Goal: Information Seeking & Learning: Learn about a topic

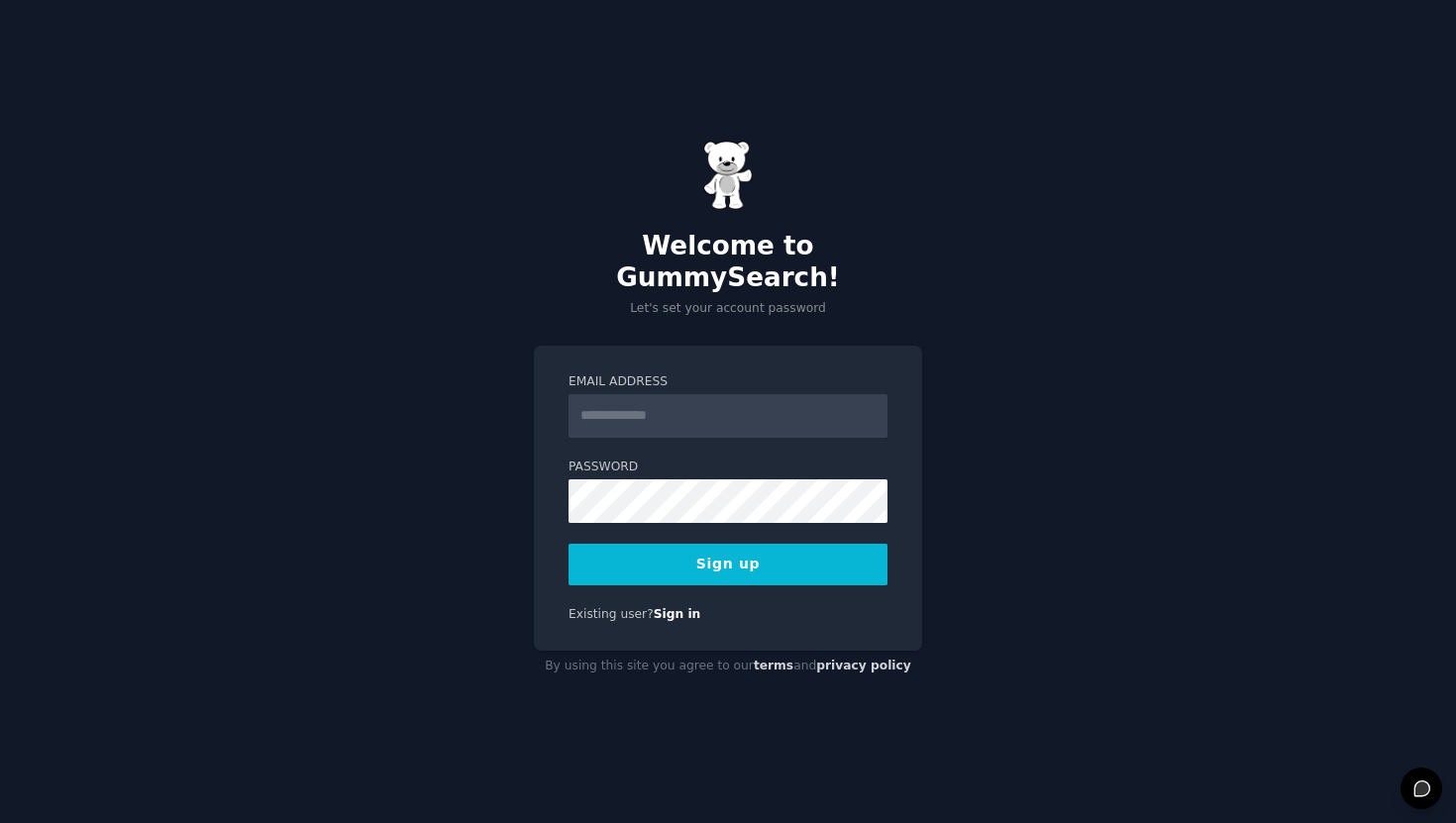
click at [655, 405] on input "Email Address" at bounding box center [728, 416] width 319 height 44
type input "**********"
click at [632, 546] on button "Sign up" at bounding box center [728, 565] width 319 height 42
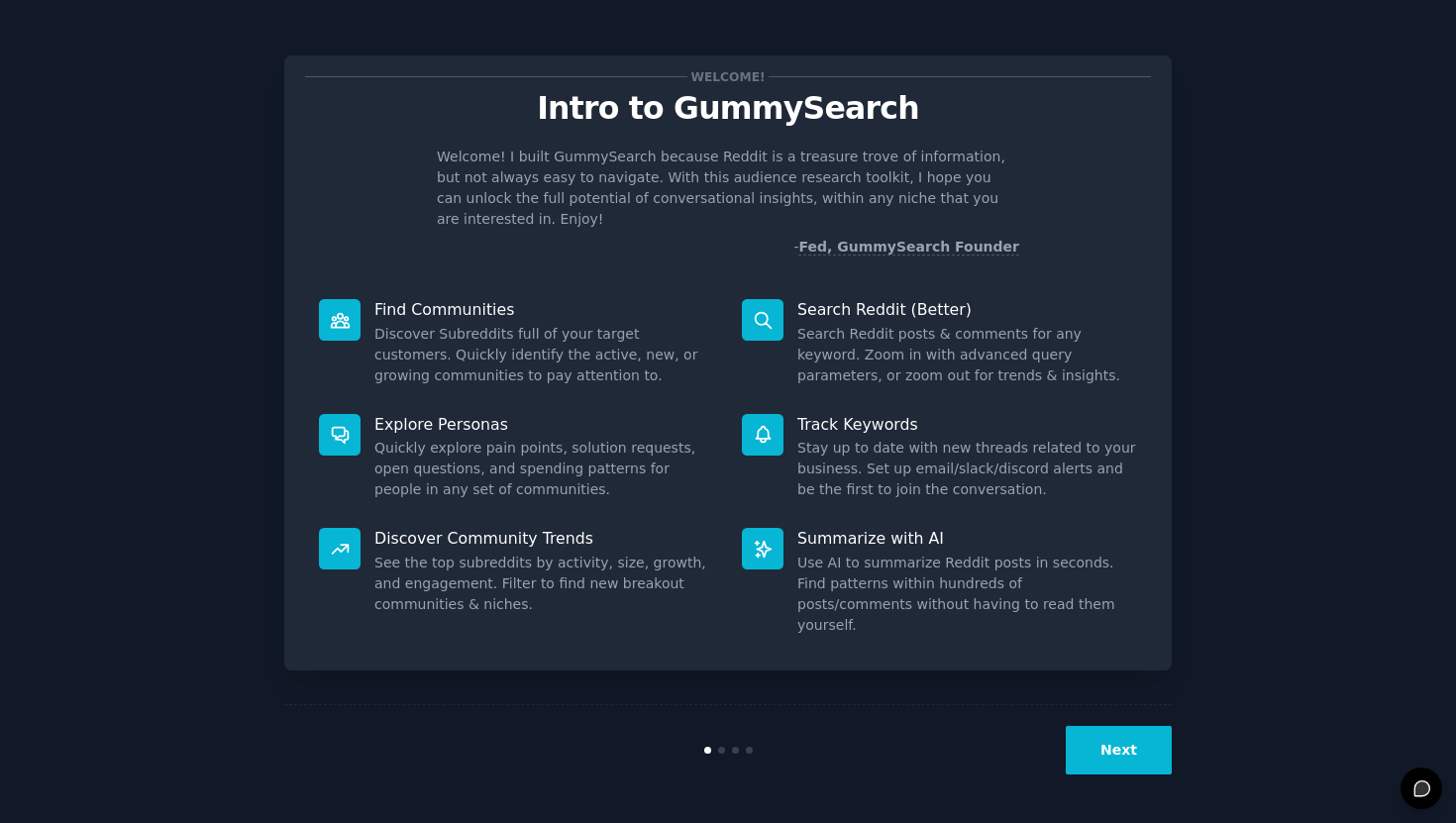
click at [1125, 739] on button "Next" at bounding box center [1119, 750] width 106 height 49
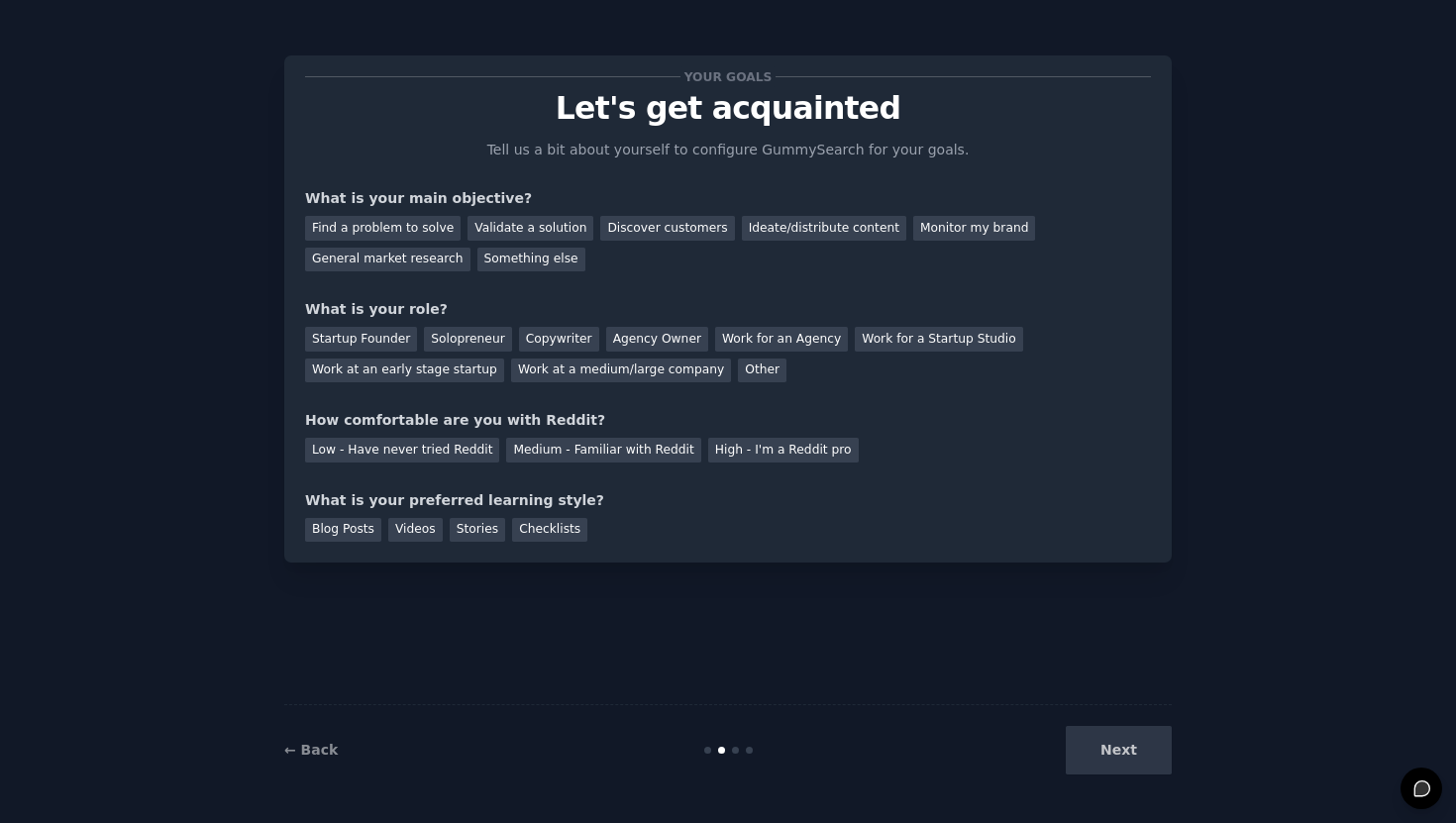
click at [1125, 739] on div "Next" at bounding box center [1024, 750] width 296 height 49
click at [1120, 747] on div "Next" at bounding box center [1024, 750] width 296 height 49
click at [1102, 754] on div "Next" at bounding box center [1024, 750] width 296 height 49
click at [421, 229] on div "Find a problem to solve" at bounding box center [383, 228] width 156 height 25
click at [738, 370] on div "Other" at bounding box center [762, 371] width 49 height 25
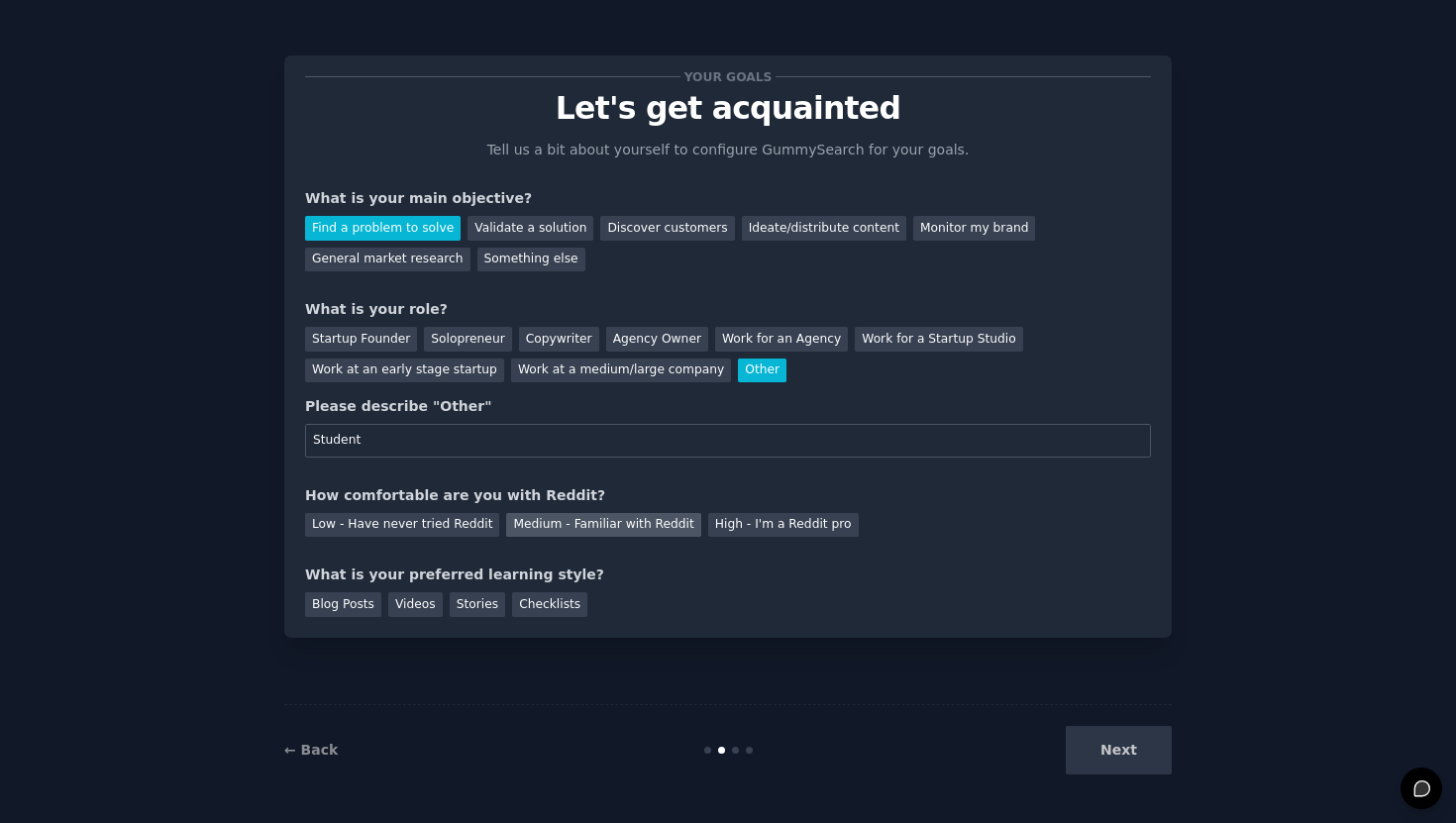
type input "Student"
click at [639, 531] on div "Medium - Familiar with Reddit" at bounding box center [602, 525] width 194 height 25
click at [466, 608] on div "Stories" at bounding box center [478, 604] width 56 height 25
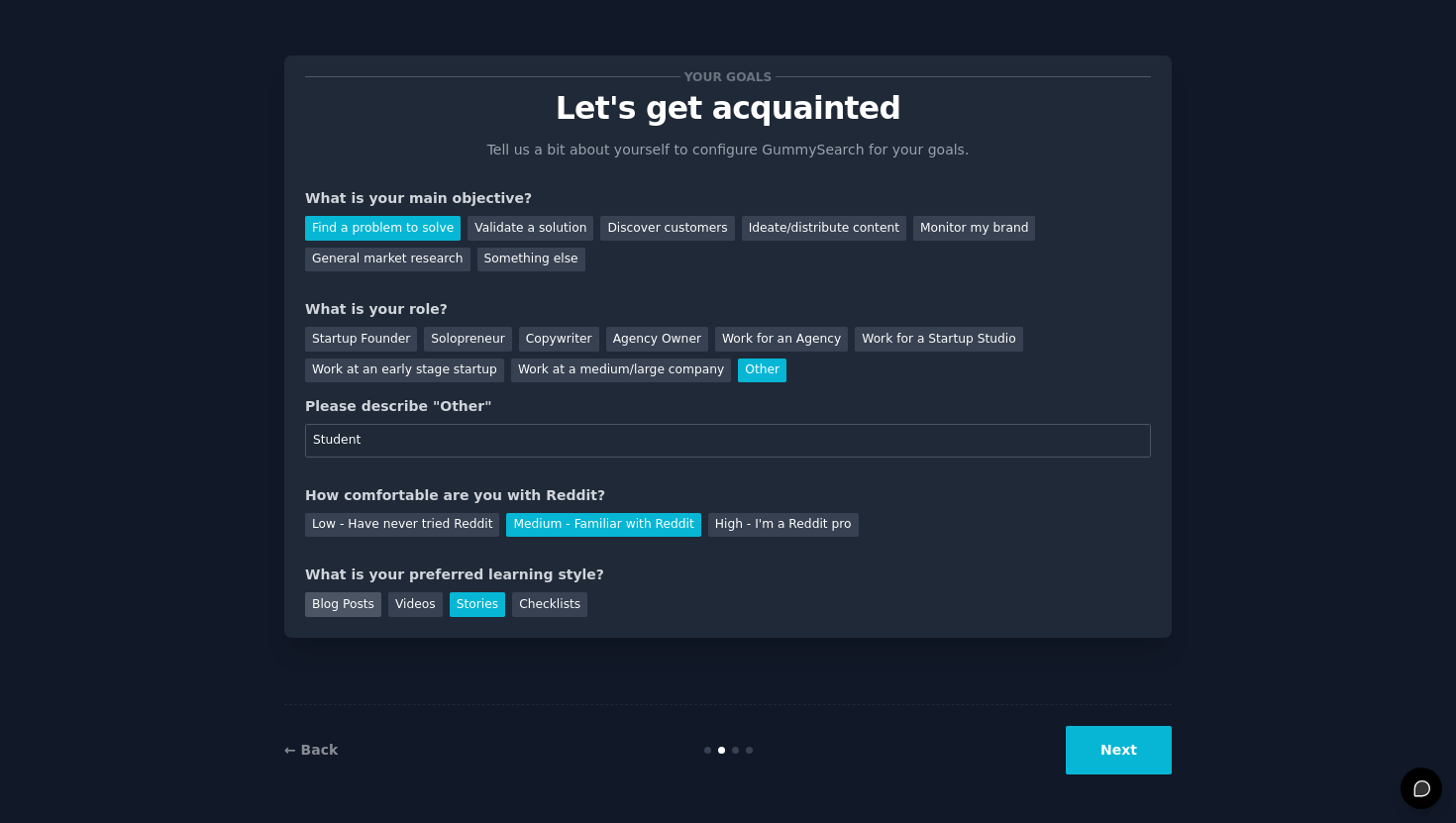
click at [356, 598] on div "Blog Posts" at bounding box center [343, 604] width 77 height 25
click at [1089, 750] on button "Next" at bounding box center [1119, 750] width 106 height 49
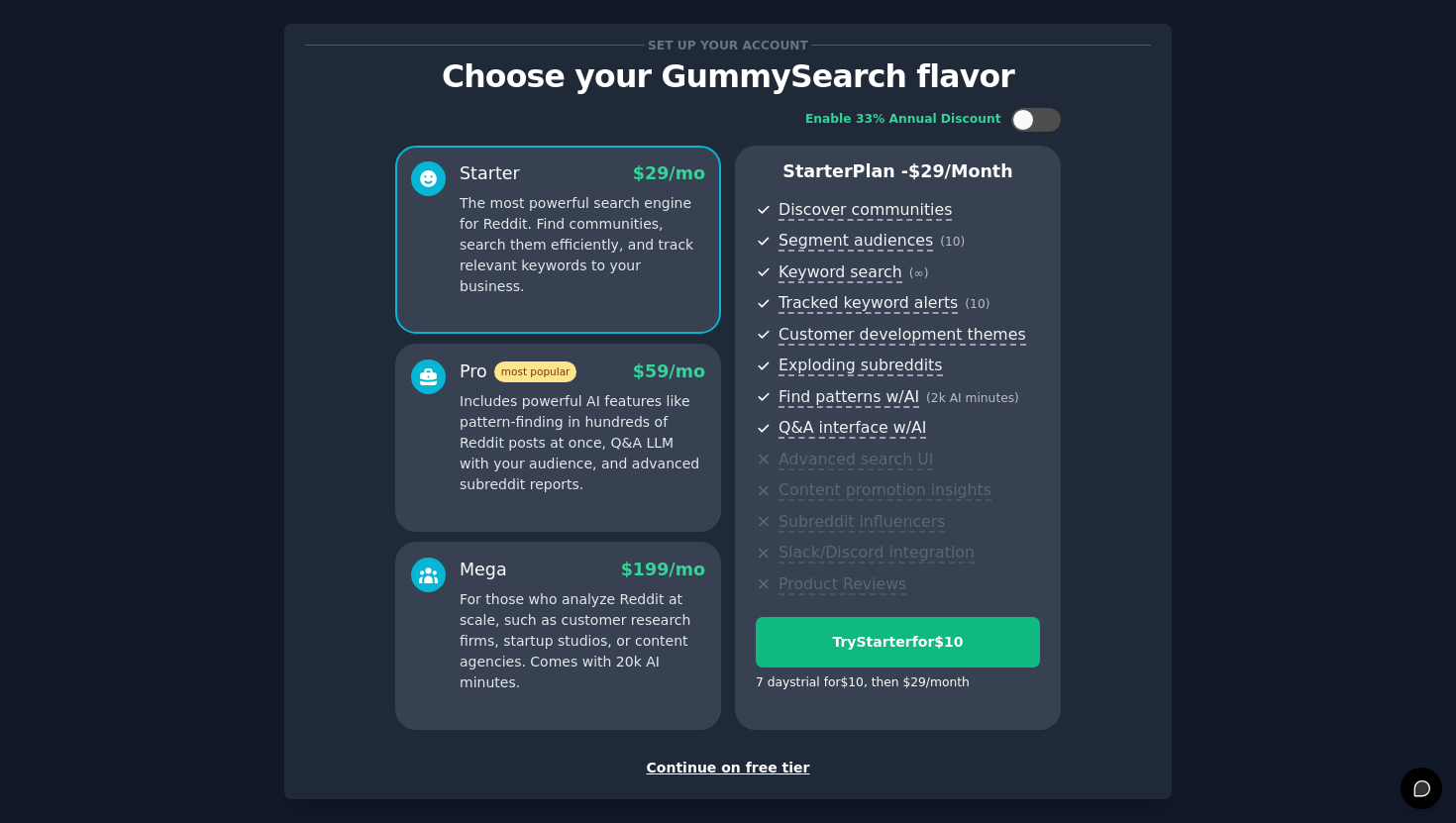
scroll to position [33, 0]
click at [769, 775] on div "Continue on free tier" at bounding box center [728, 767] width 846 height 21
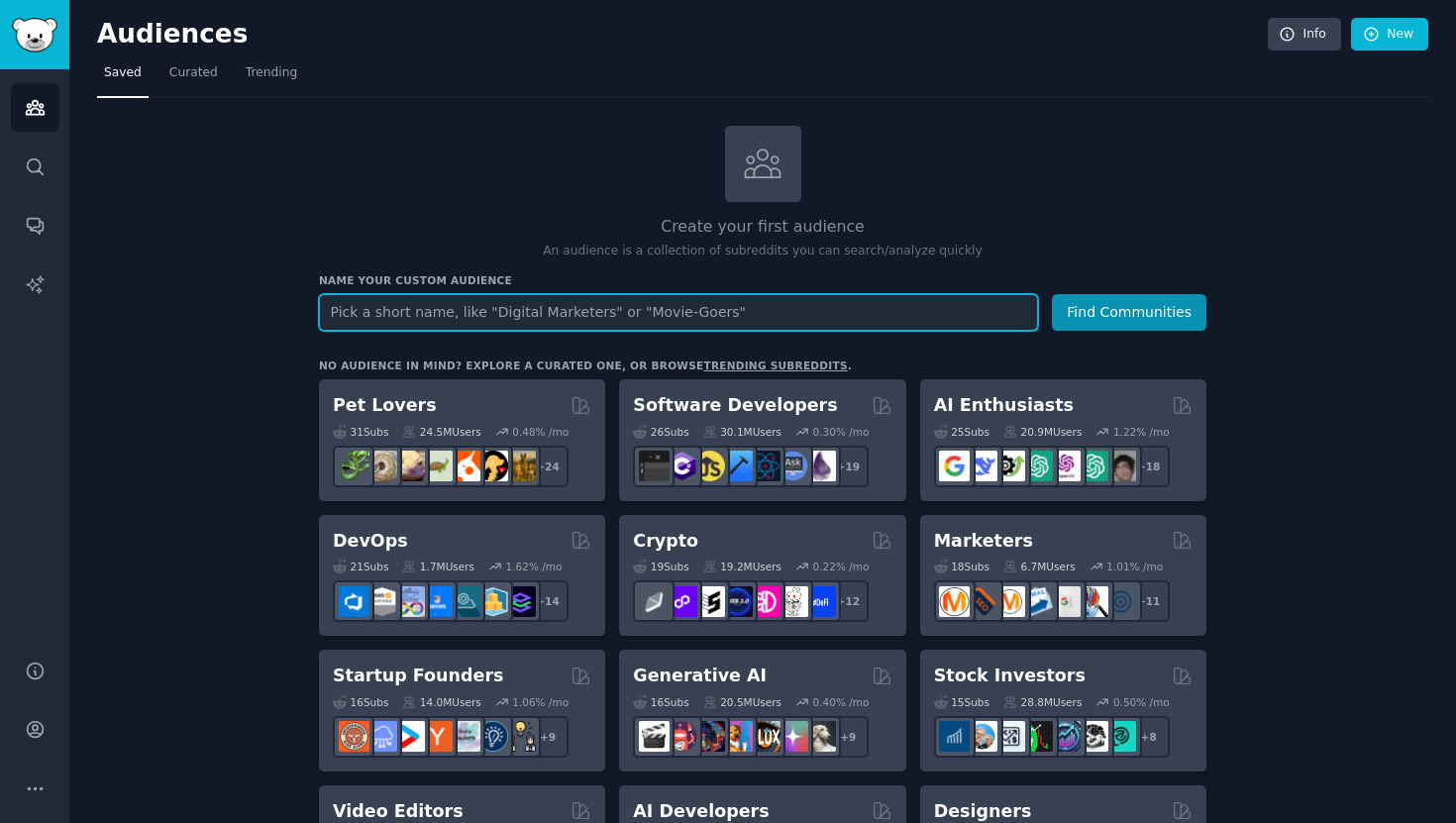
click at [501, 309] on input "text" at bounding box center [679, 312] width 720 height 37
type input "S"
type input "College Athletes"
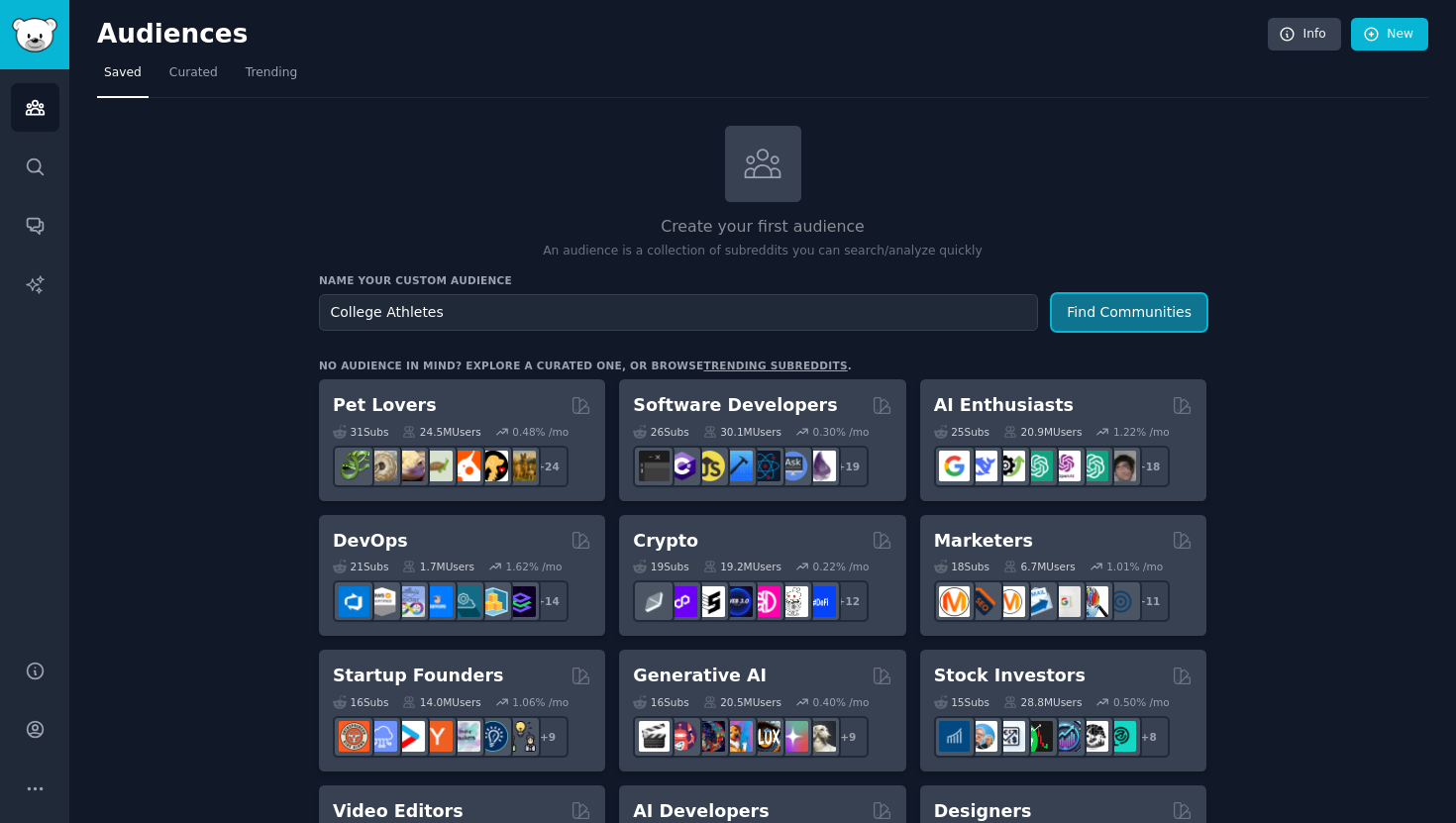
click at [1095, 305] on button "Find Communities" at bounding box center [1130, 312] width 155 height 37
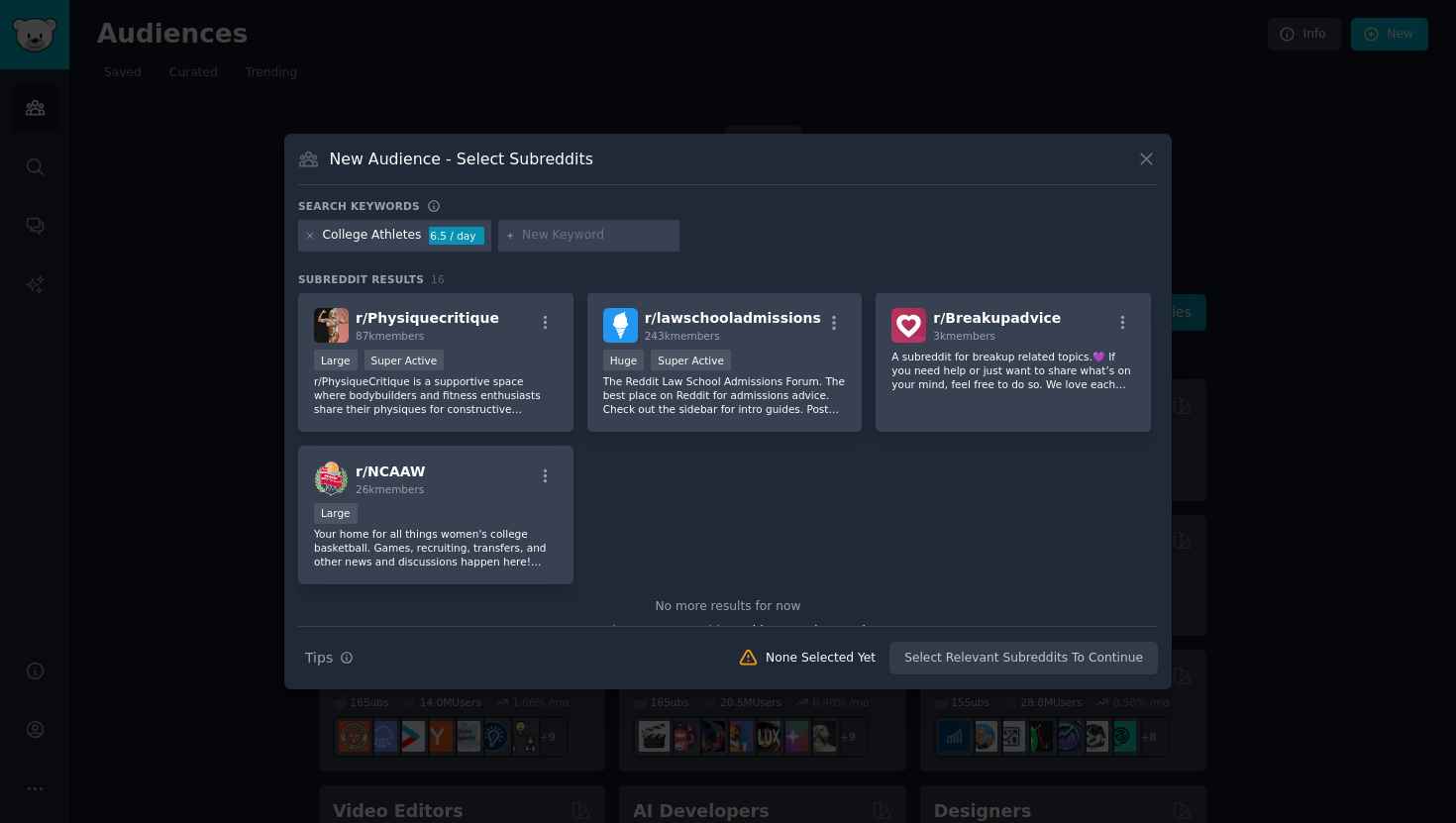
scroll to position [599, 0]
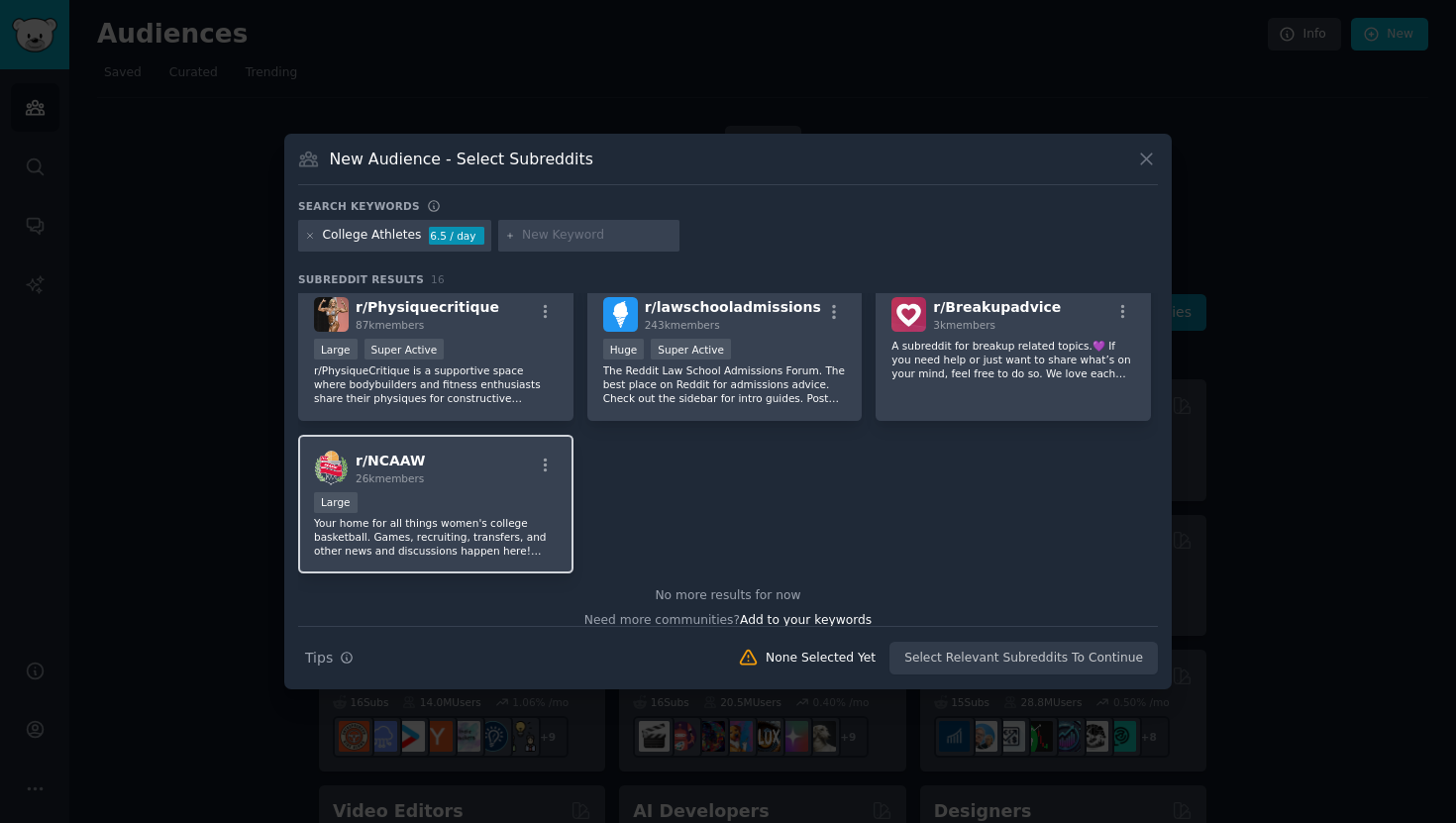
click at [537, 492] on div "Large" at bounding box center [435, 504] width 243 height 25
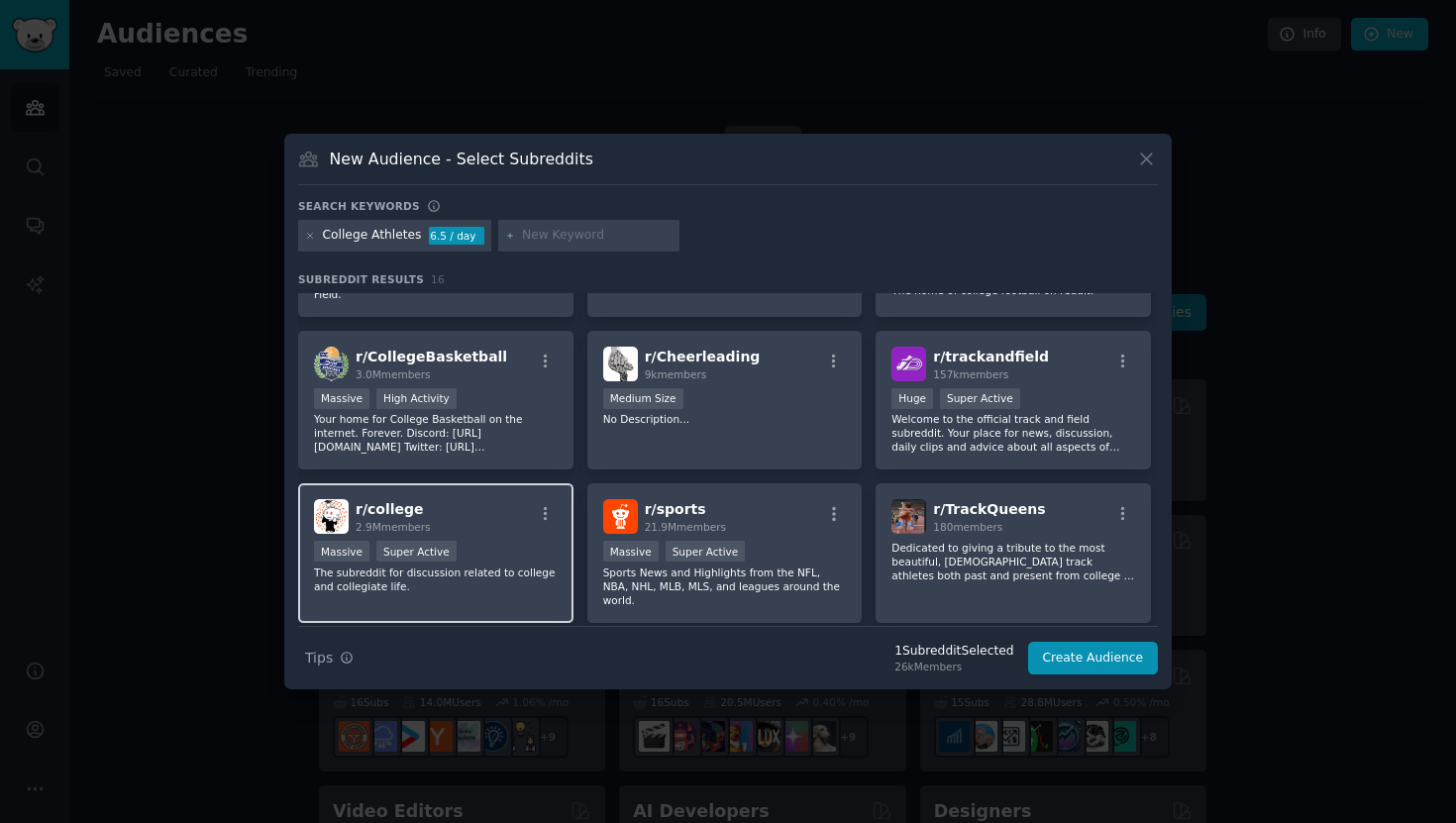
scroll to position [95, 0]
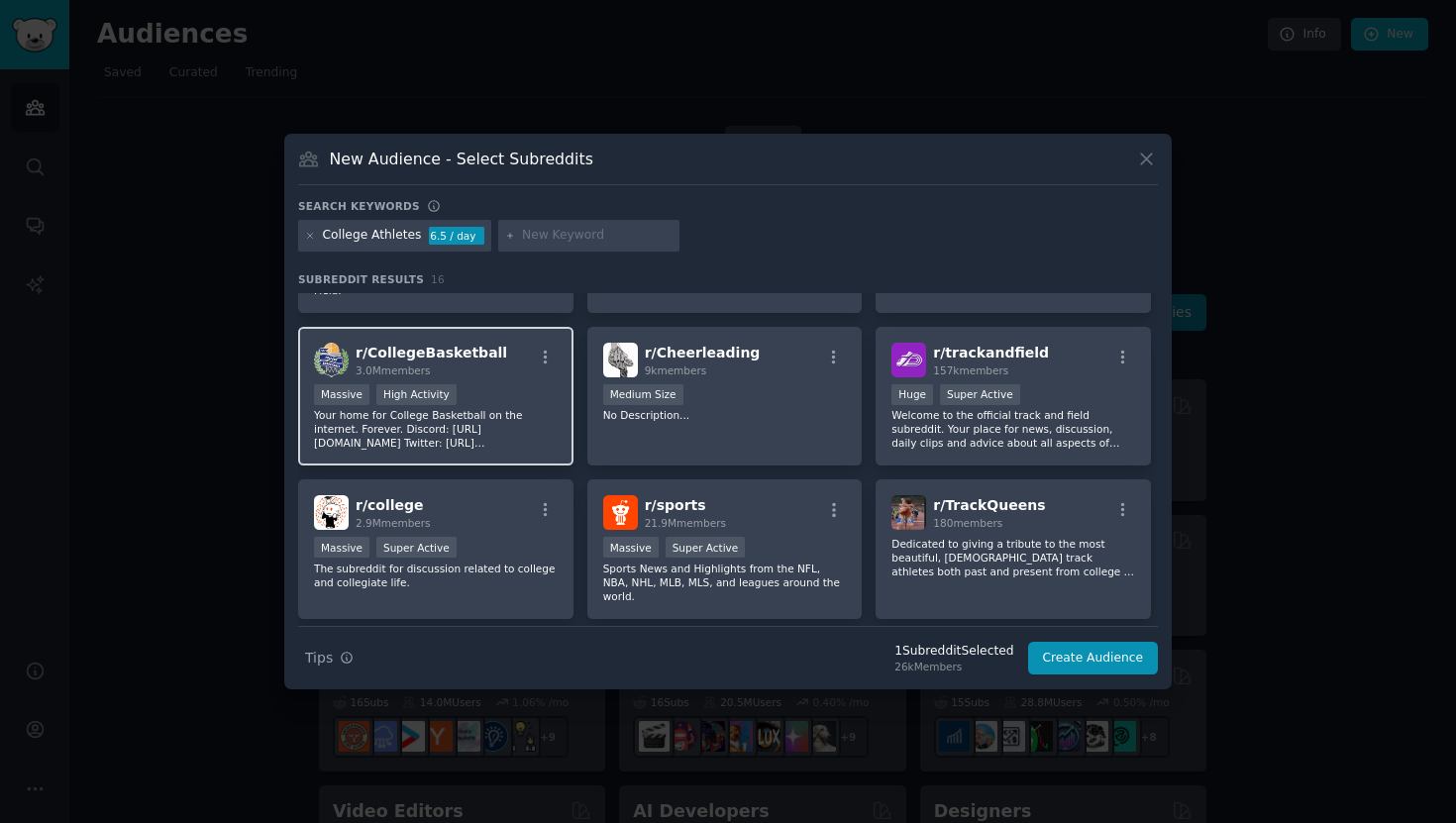
click at [523, 409] on p "Your home for College Basketball on the internet. Forever. Discord: [URL][DOMAI…" at bounding box center [435, 429] width 243 height 42
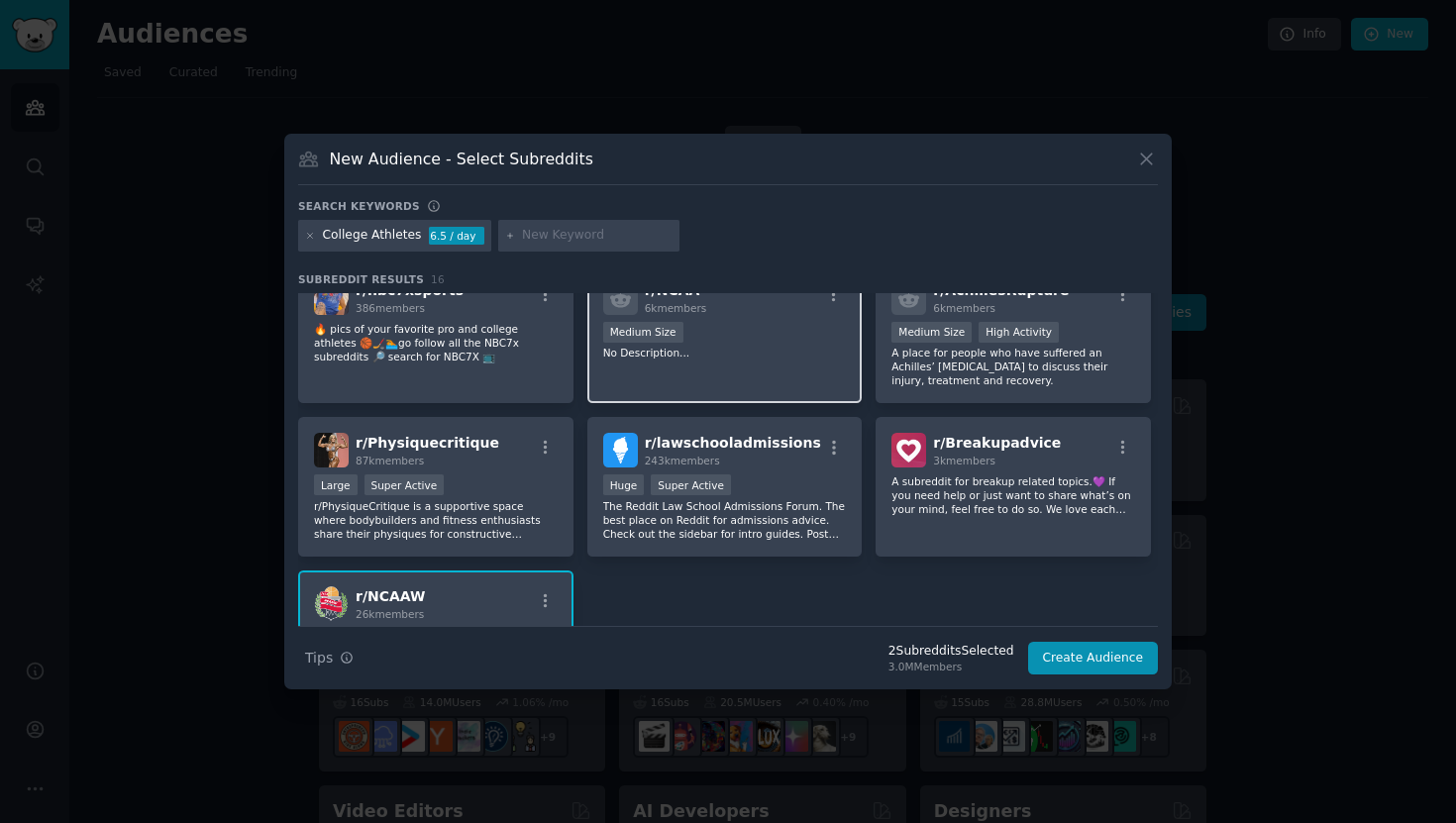
scroll to position [465, 0]
click at [735, 349] on div "r/ NCAA 6k members 1000 - 10,000 members Medium Size No Description..." at bounding box center [725, 333] width 275 height 140
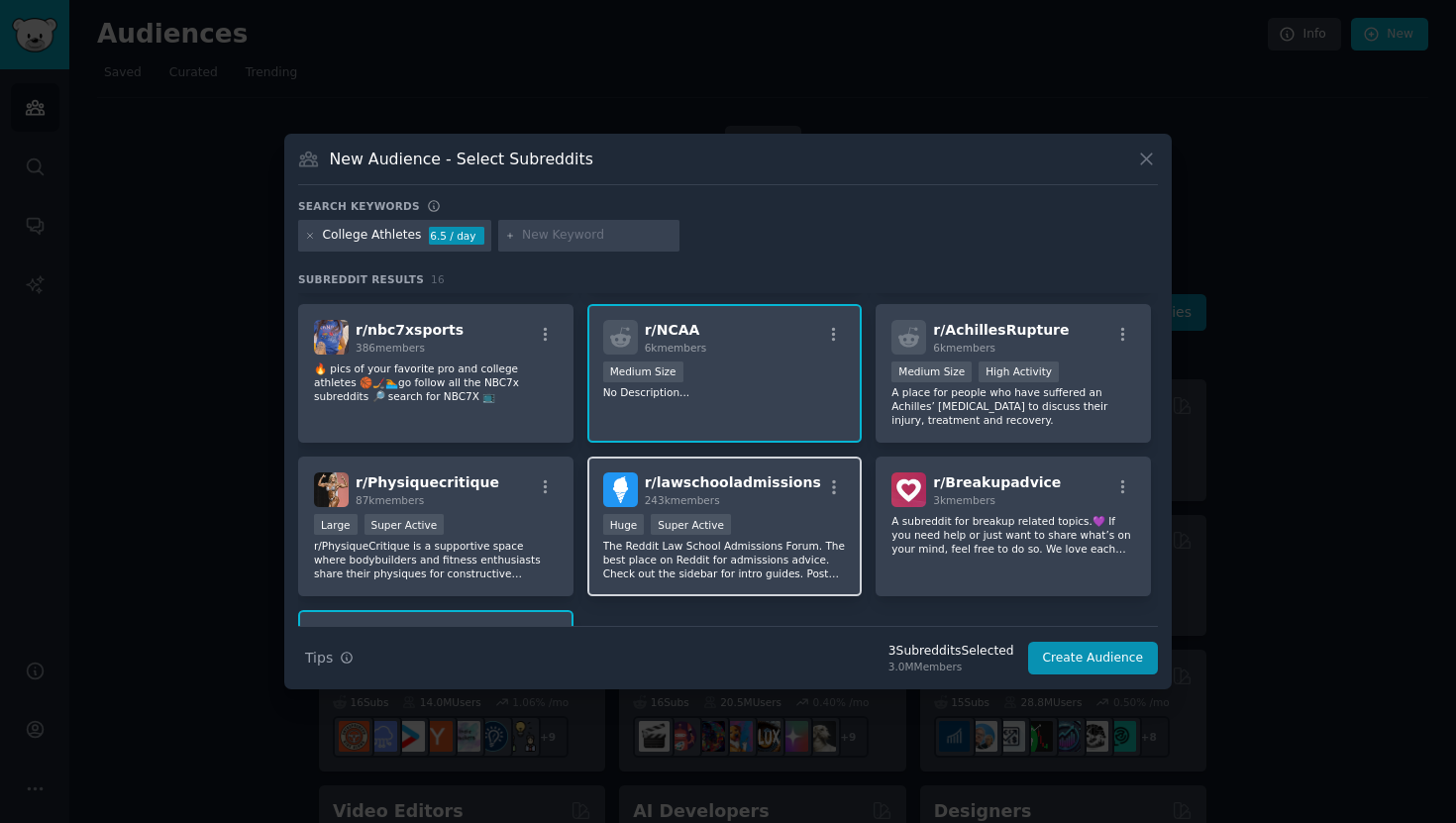
scroll to position [411, 0]
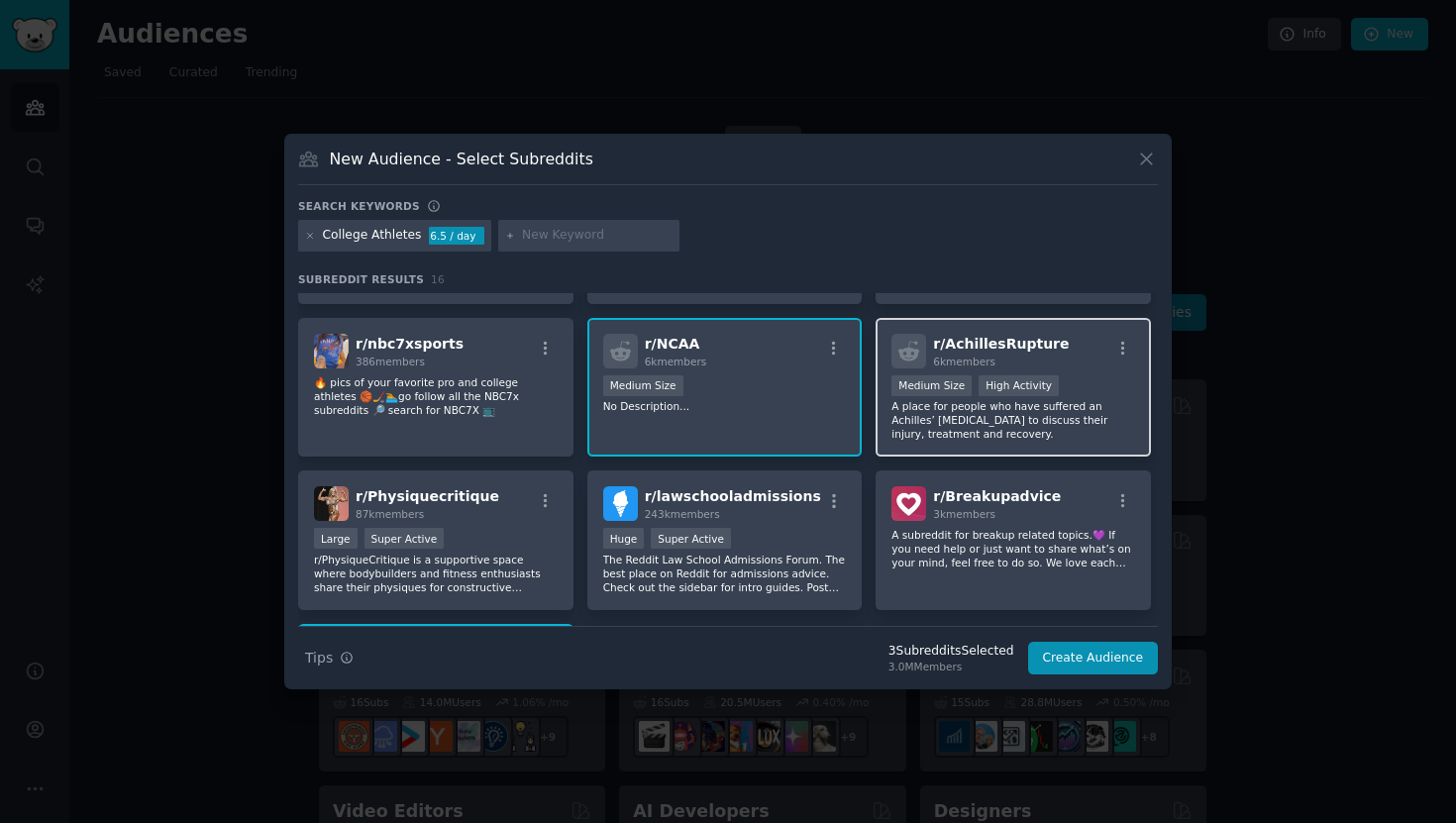
click at [960, 424] on div "r/ AchillesRupture 6k members Medium Size High Activity A place for people who …" at bounding box center [1013, 388] width 275 height 140
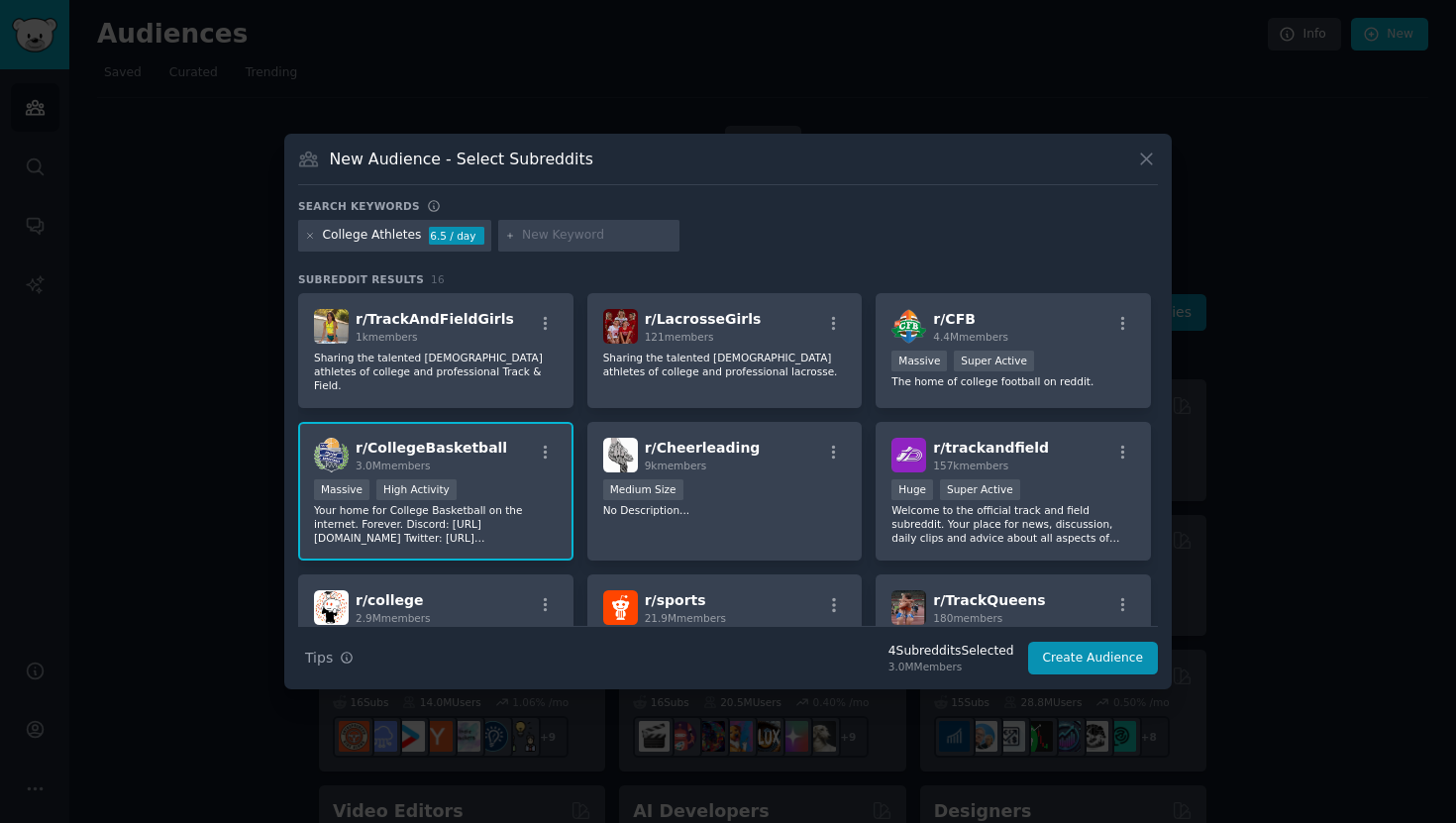
click at [439, 233] on div "6.5 / day" at bounding box center [457, 236] width 56 height 18
click at [567, 229] on input "text" at bounding box center [597, 236] width 151 height 18
type input "College football"
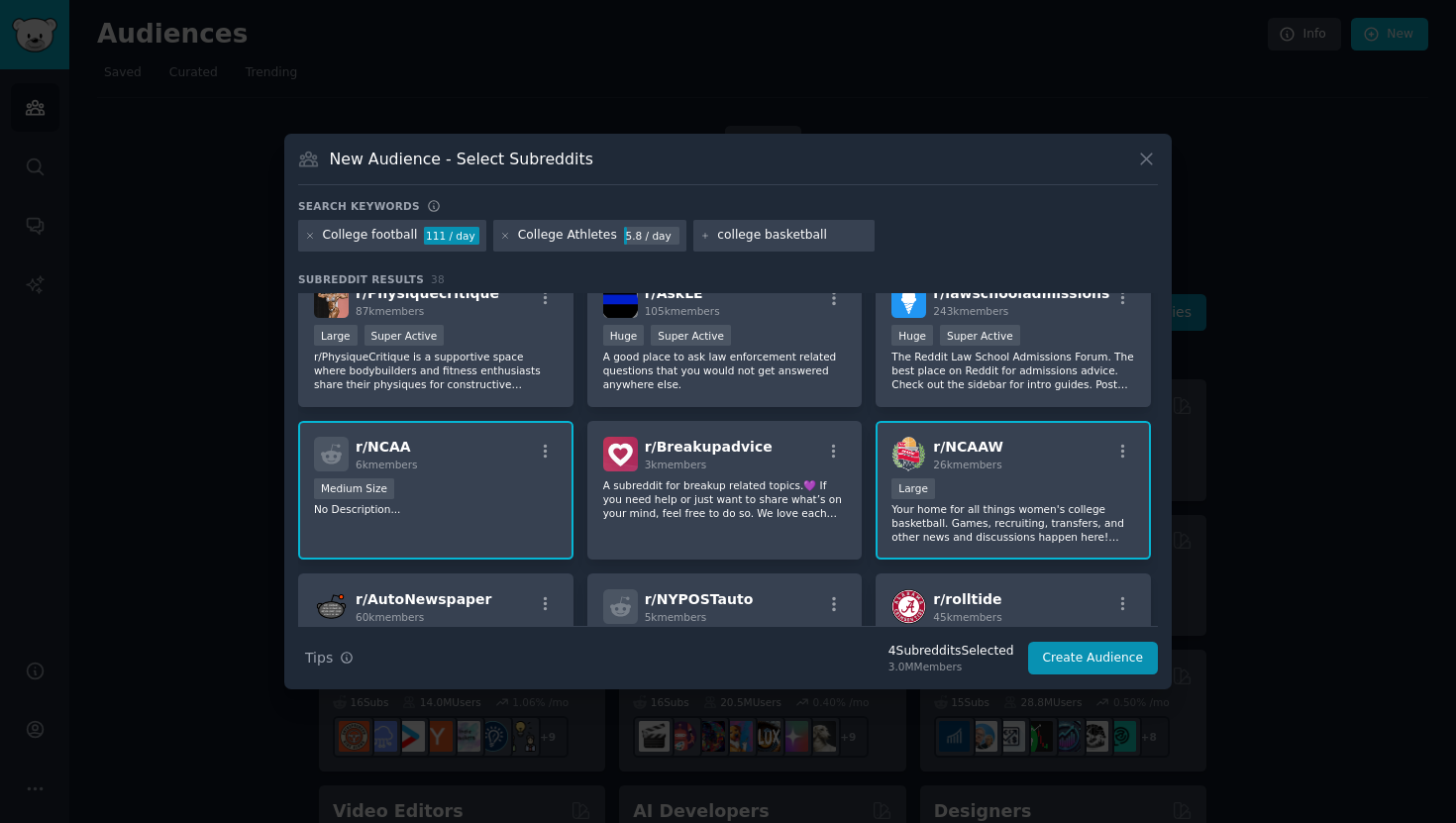
scroll to position [1368, 0]
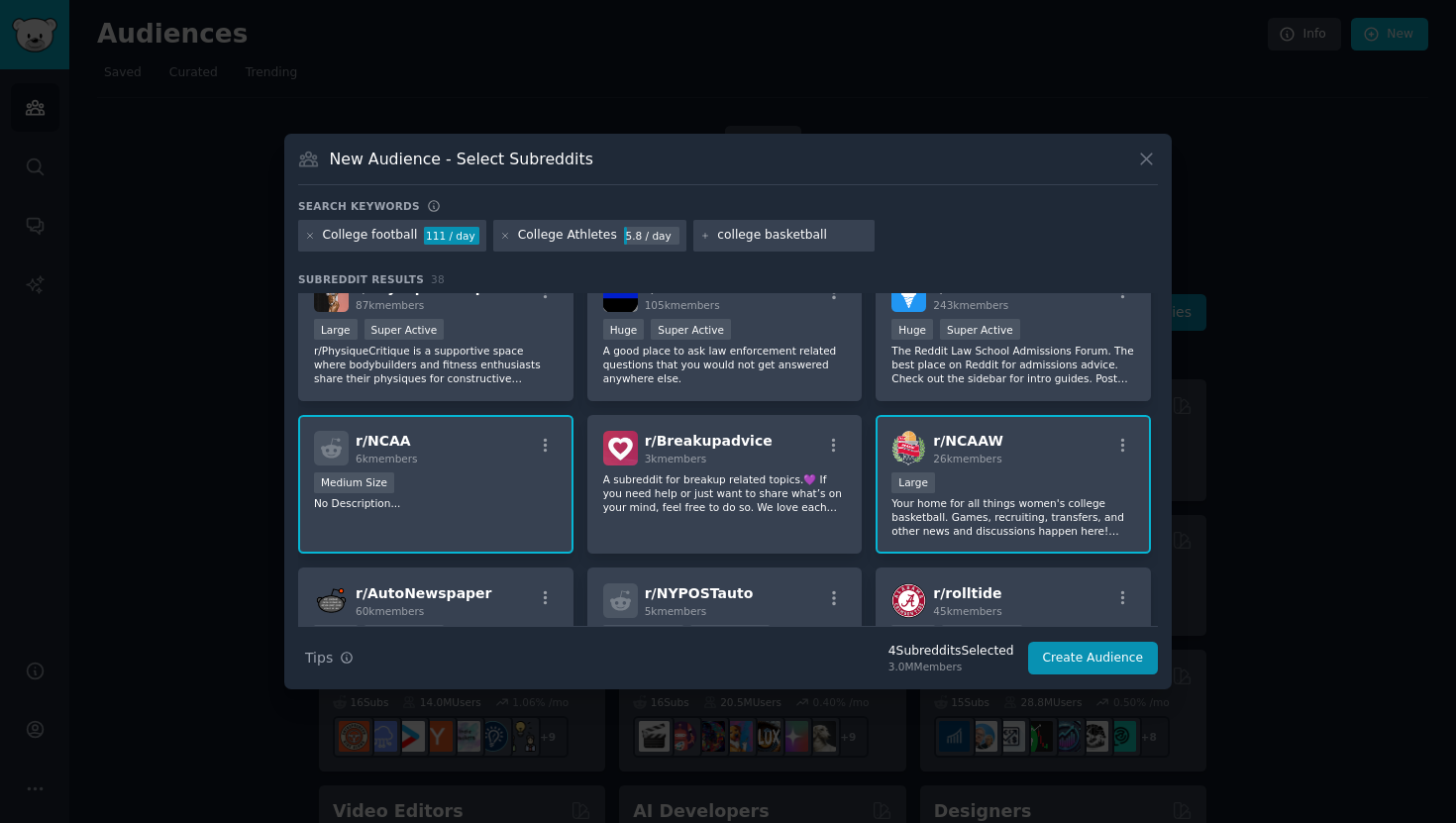
type input "college basketball"
